Goal: Task Accomplishment & Management: Use online tool/utility

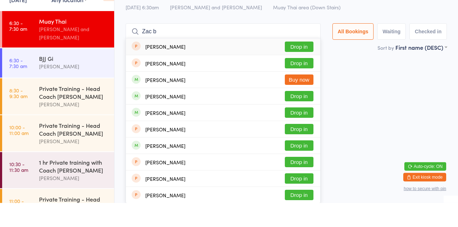
scroll to position [360, 0]
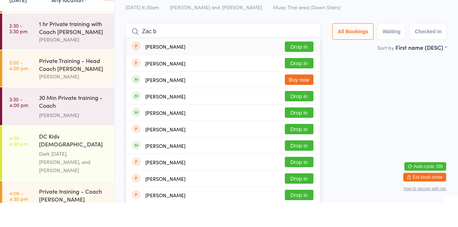
type input "Zac b"
click at [305, 138] on button "Drop in" at bounding box center [299, 136] width 29 height 10
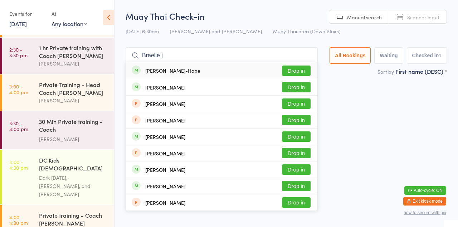
type input "Braelie j"
click at [297, 73] on button "Drop in" at bounding box center [296, 71] width 29 height 10
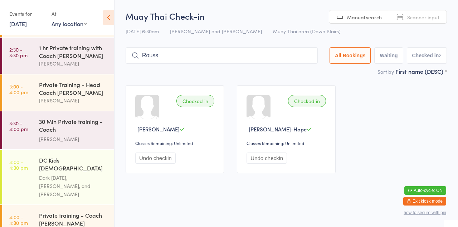
type input "Rouss"
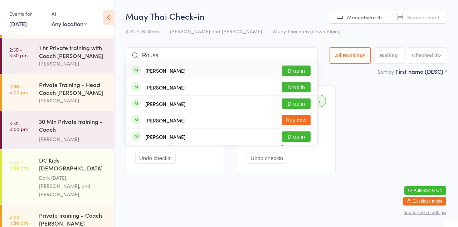
click at [296, 74] on button "Drop in" at bounding box center [296, 71] width 29 height 10
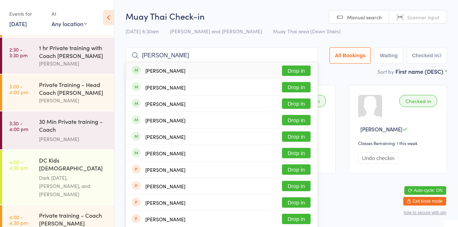
type input "[PERSON_NAME]"
click at [300, 105] on button "Drop in" at bounding box center [296, 103] width 29 height 10
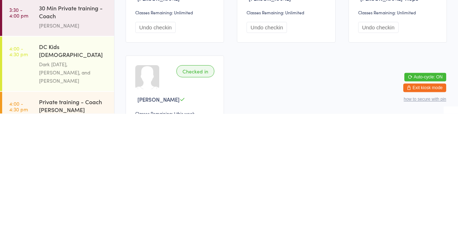
scroll to position [17, 0]
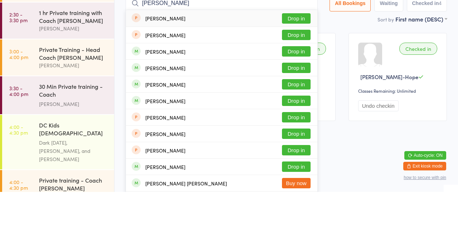
type input "[PERSON_NAME]"
click at [298, 121] on button "Drop in" at bounding box center [296, 119] width 29 height 10
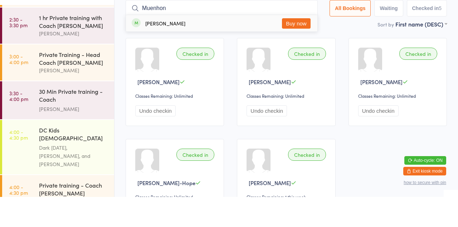
type input "Muenhong"
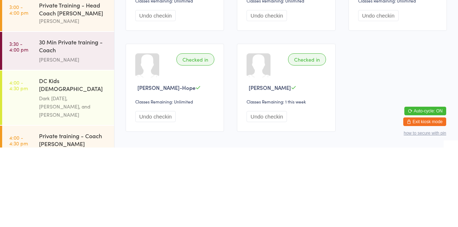
scroll to position [0, 0]
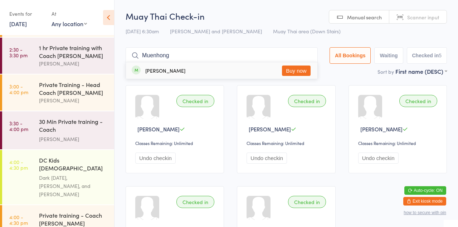
click at [214, 54] on input "Muenhong" at bounding box center [222, 55] width 192 height 16
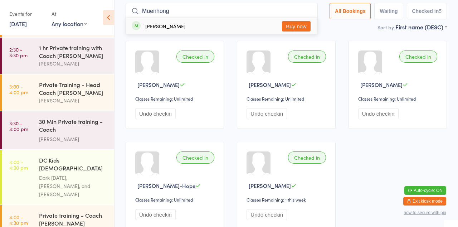
scroll to position [47, 0]
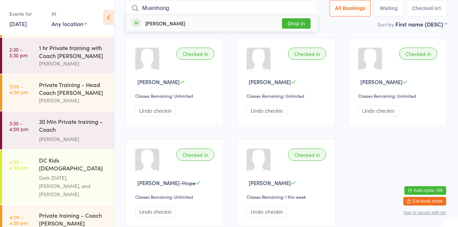
click at [313, 9] on input "Muenhong" at bounding box center [222, 8] width 192 height 16
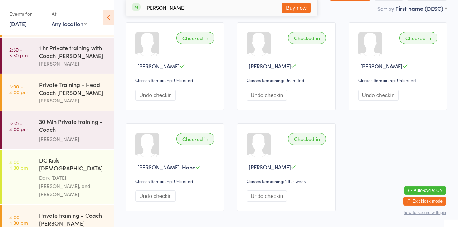
scroll to position [0, 0]
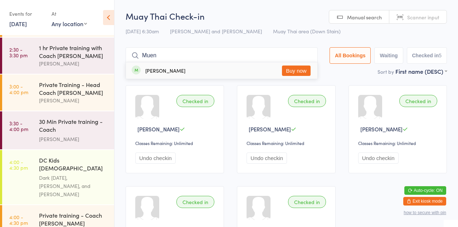
click at [212, 56] on input "Muen" at bounding box center [222, 55] width 192 height 16
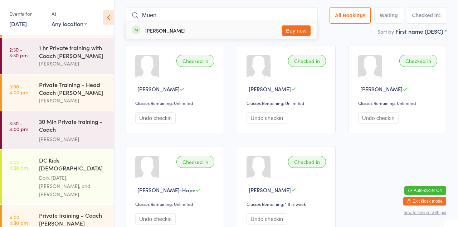
scroll to position [47, 0]
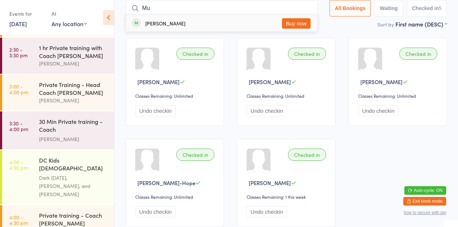
type input "M"
type input "Jintana"
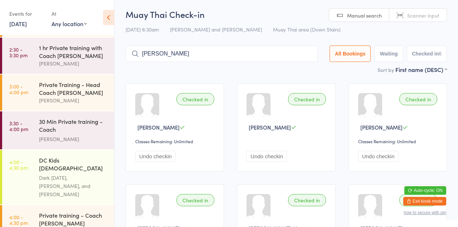
scroll to position [1, 0]
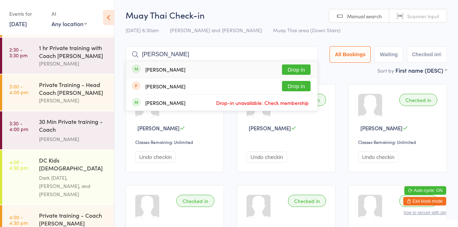
type input "[PERSON_NAME]"
click at [253, 69] on div "[PERSON_NAME] Drop in" at bounding box center [222, 69] width 192 height 16
